Goal: Check status

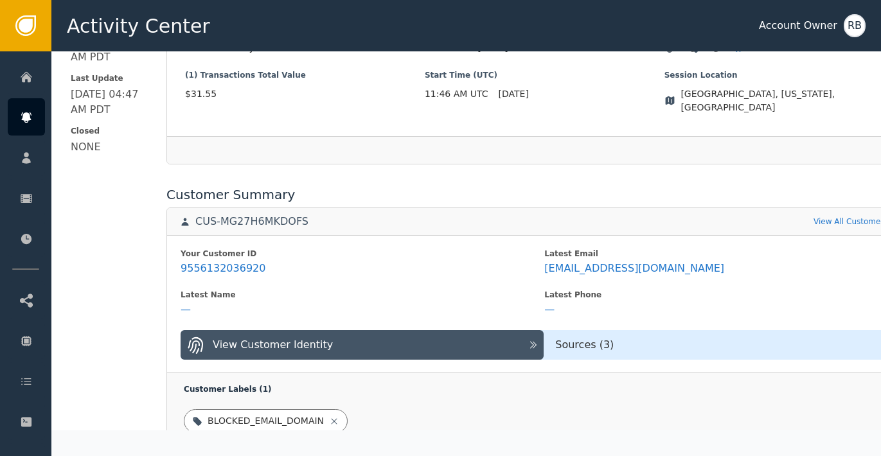
scroll to position [396, 0]
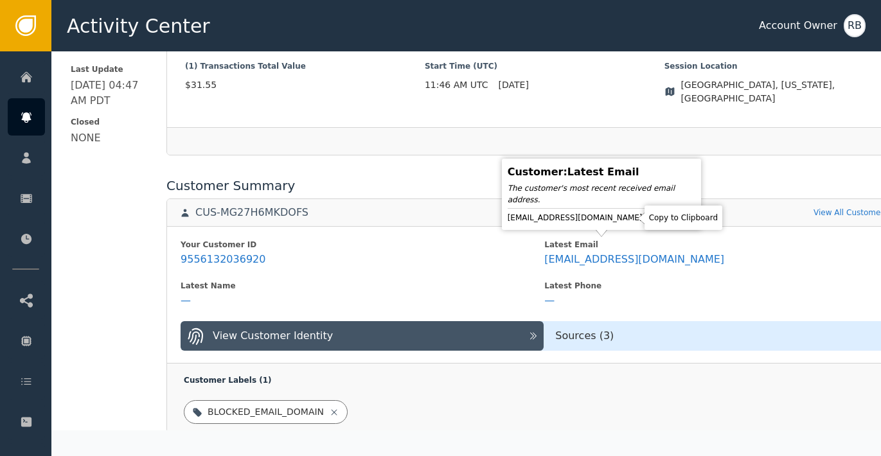
drag, startPoint x: 628, startPoint y: 216, endPoint x: 858, endPoint y: 189, distance: 231.6
click at [649, 216] on icon at bounding box center [653, 218] width 9 height 10
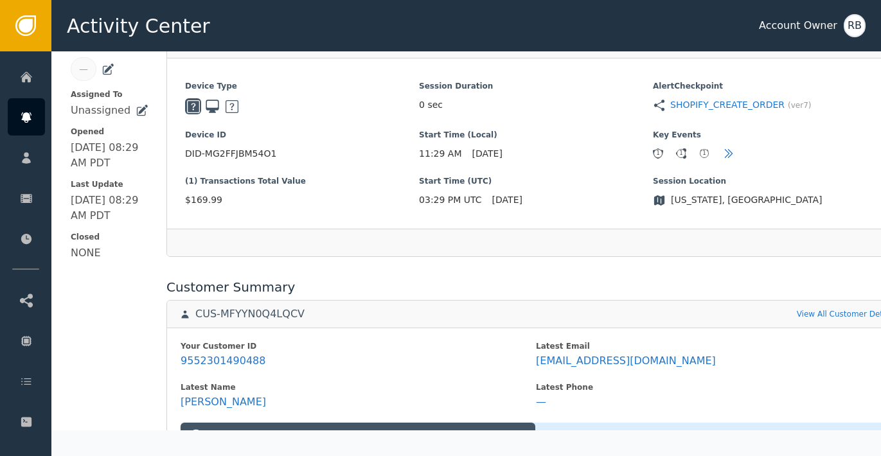
scroll to position [331, 0]
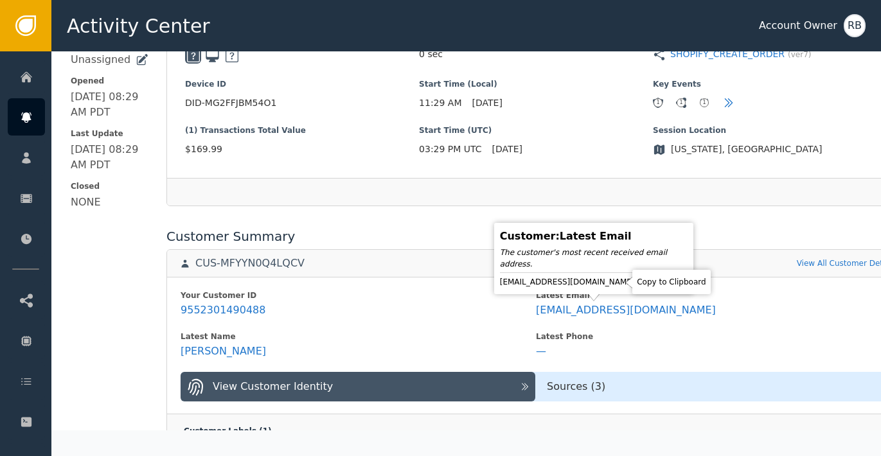
click at [640, 286] on icon at bounding box center [646, 282] width 13 height 13
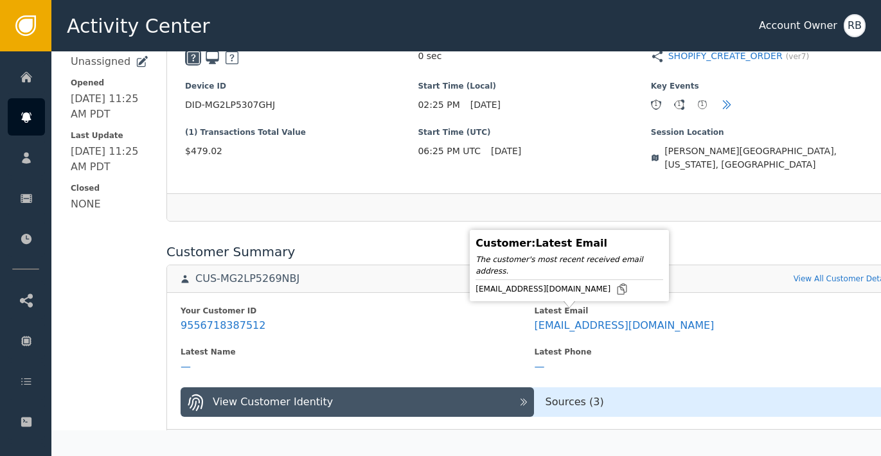
scroll to position [329, 0]
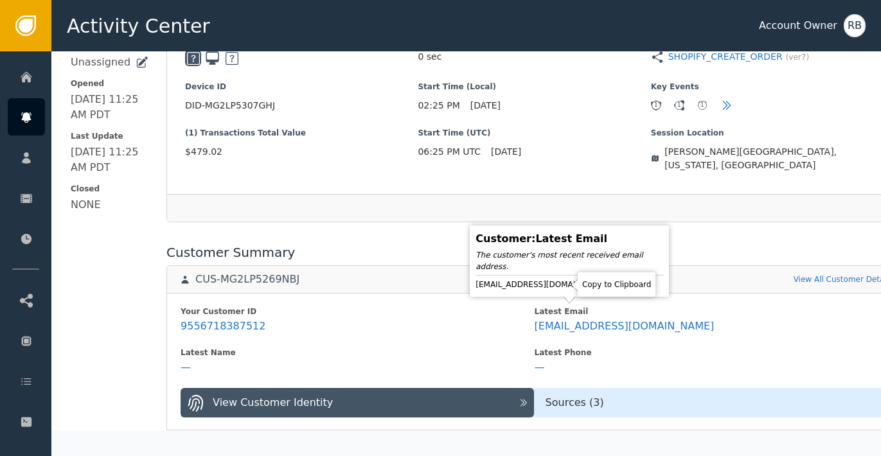
click at [617, 290] on icon at bounding box center [621, 284] width 9 height 10
